Goal: Ask a question

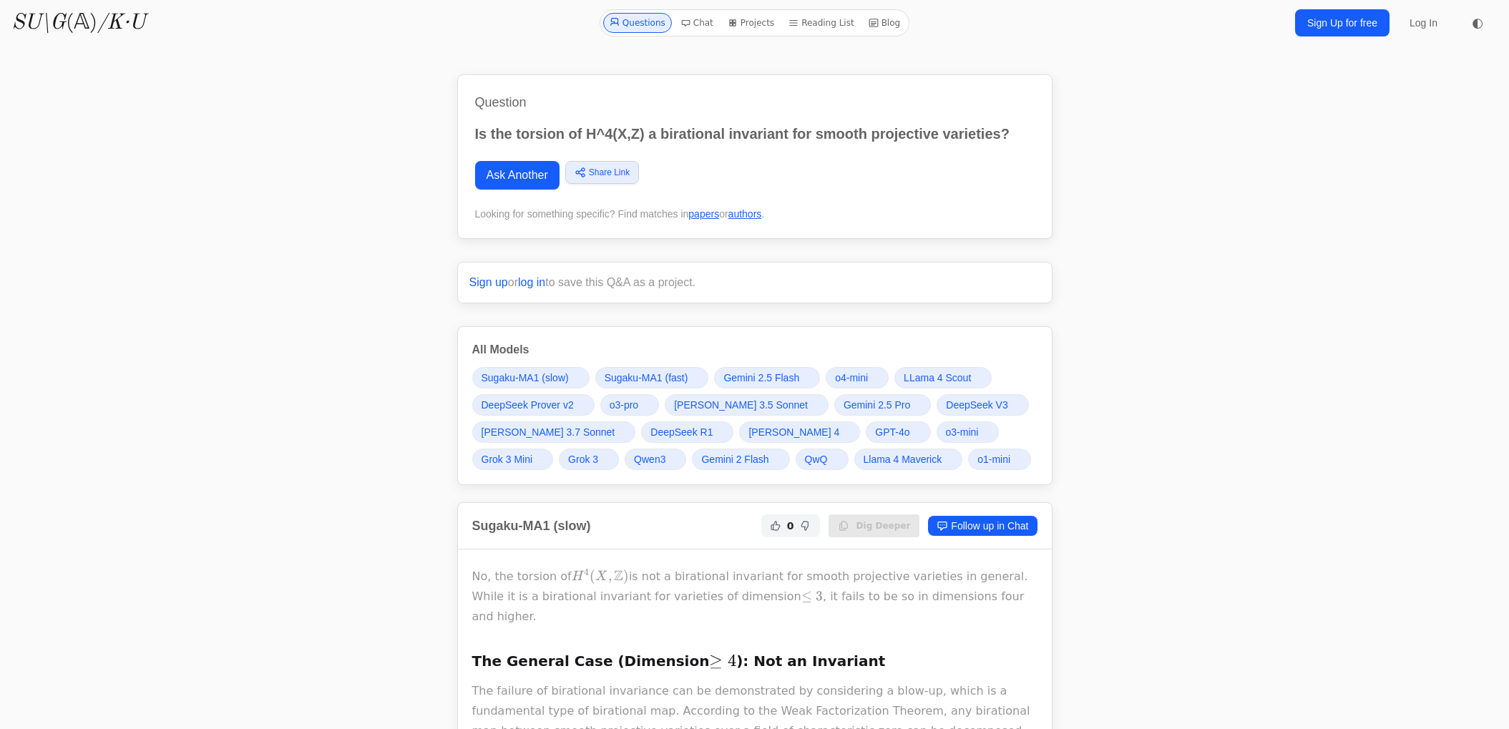
click at [509, 170] on link "Ask Another" at bounding box center [517, 175] width 84 height 29
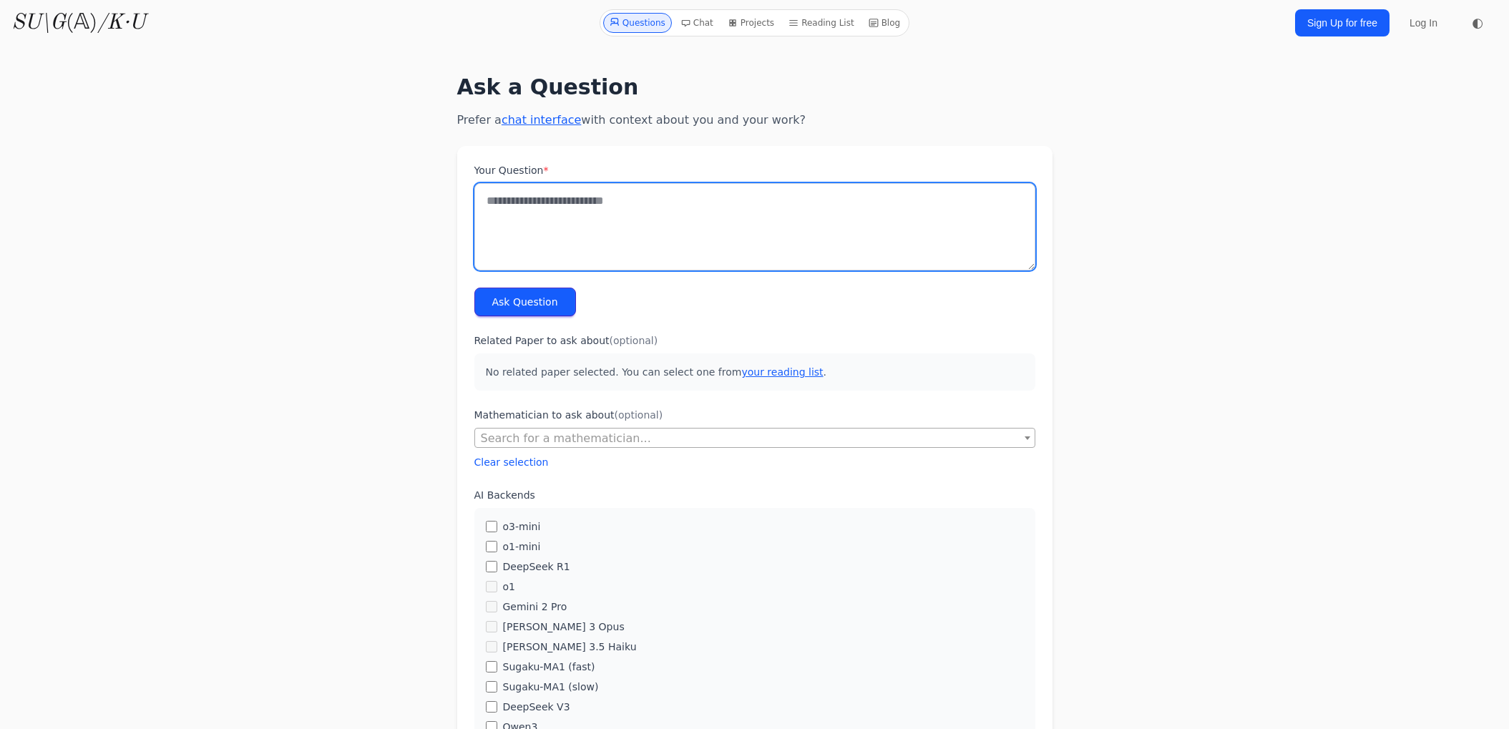
click at [687, 221] on textarea "Your Question *" at bounding box center [754, 226] width 561 height 87
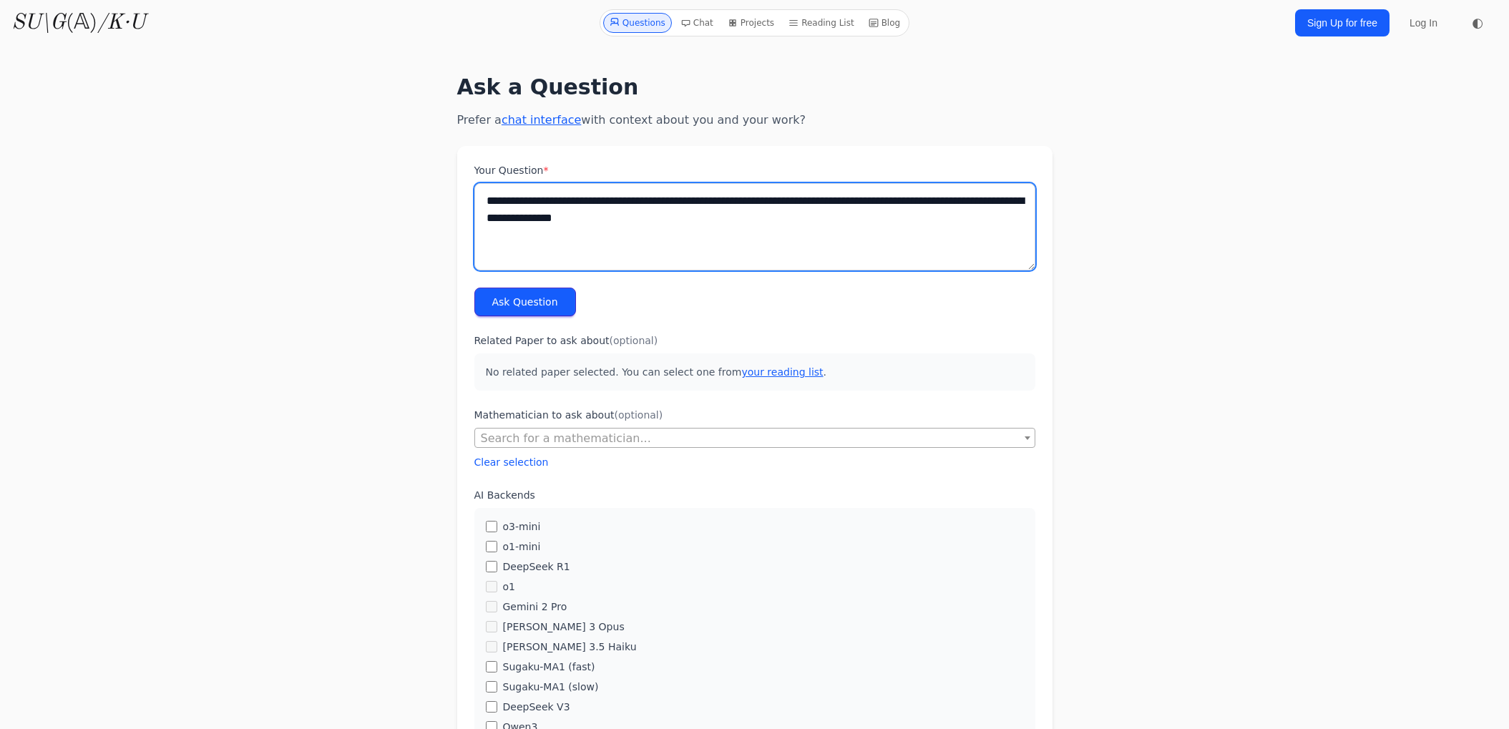
type textarea "**********"
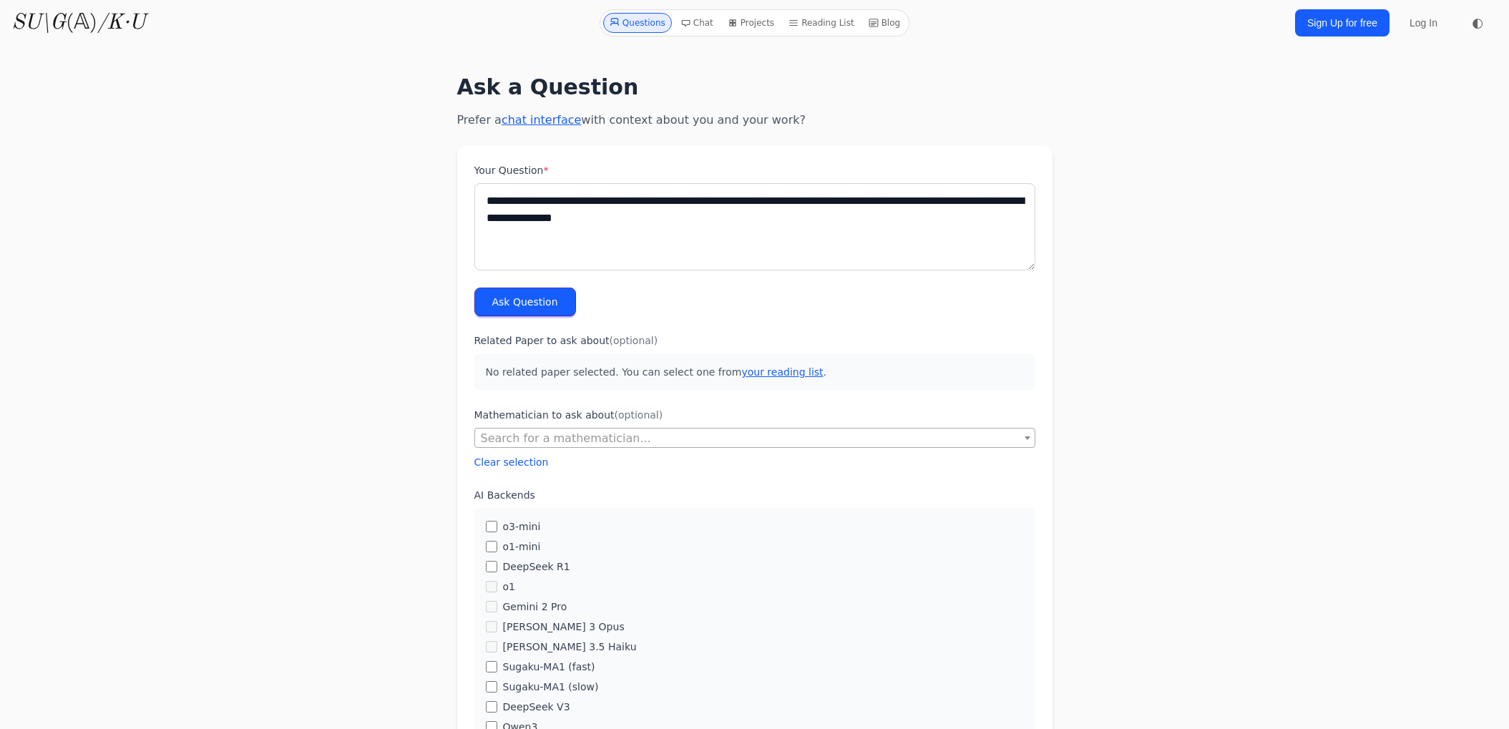
click at [562, 302] on button "Ask Question" at bounding box center [525, 302] width 102 height 29
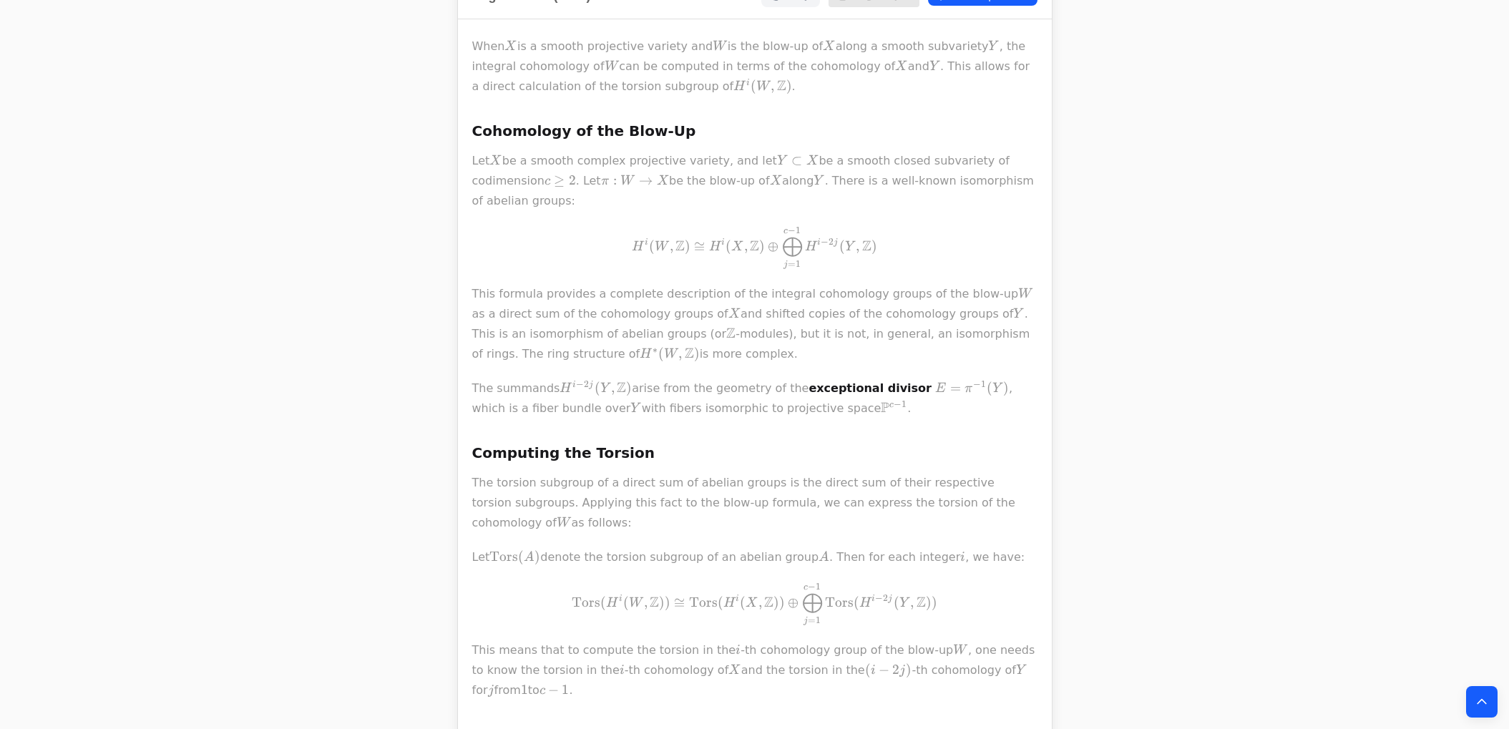
scroll to position [580, 0]
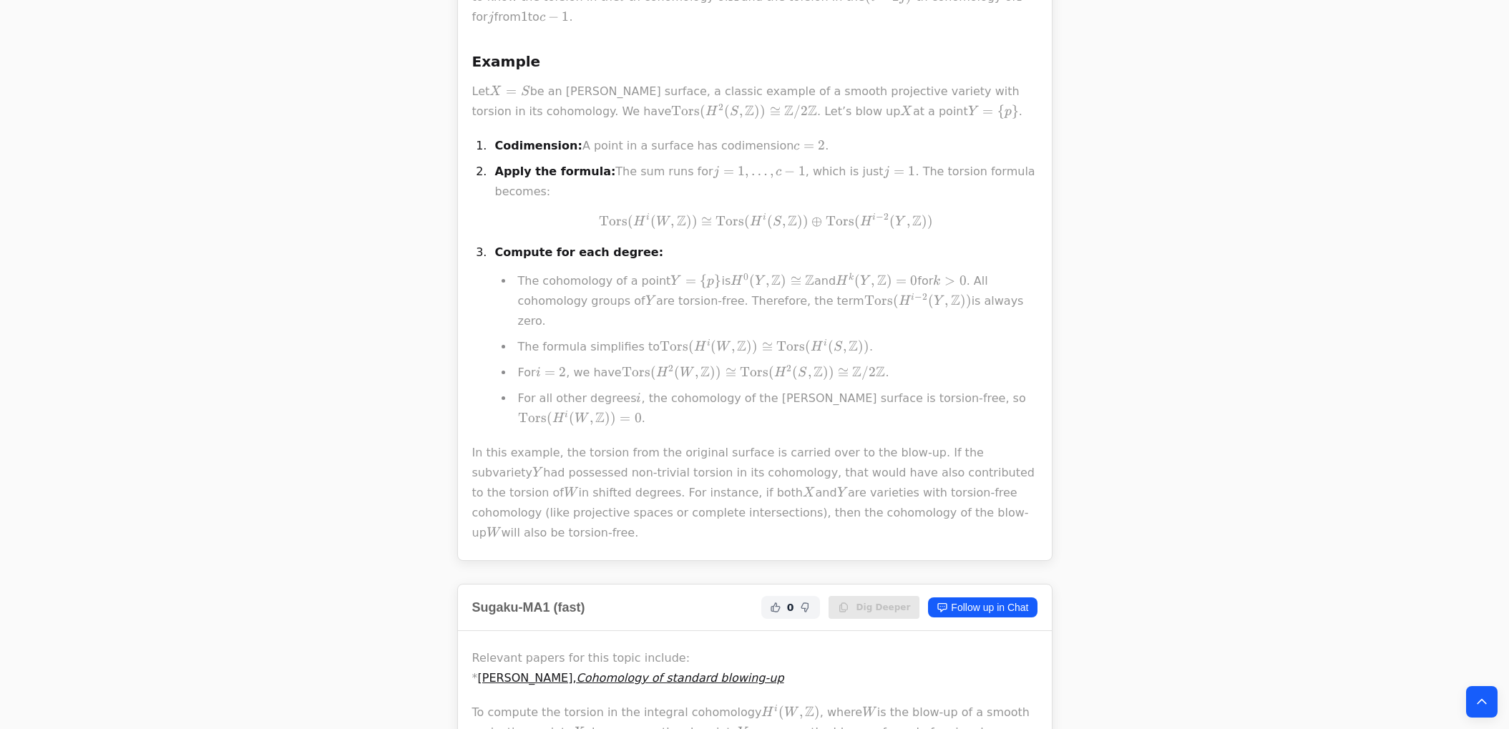
scroll to position [1252, 0]
